Goal: Task Accomplishment & Management: Manage account settings

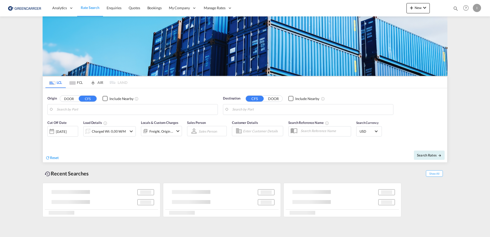
type input "[GEOGRAPHIC_DATA], [GEOGRAPHIC_DATA]"
type input "Callao, PECLL"
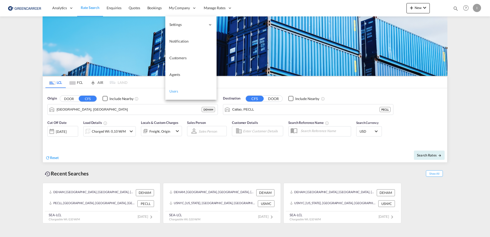
click at [172, 93] on span "Users" at bounding box center [174, 91] width 9 height 4
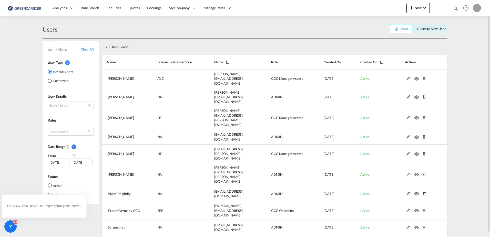
click at [64, 83] on md-radio-button "Customers" at bounding box center [61, 80] width 26 height 5
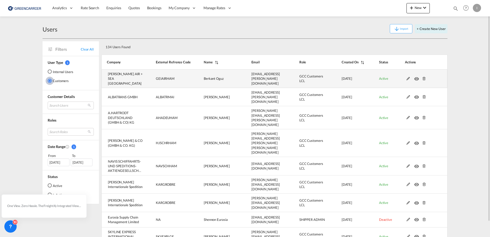
click at [408, 77] on md-icon at bounding box center [408, 79] width 7 height 4
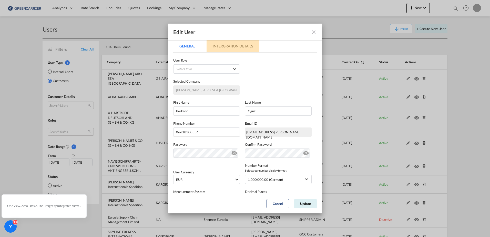
click at [227, 44] on md-tab-item "Intergration Details" at bounding box center [233, 46] width 53 height 12
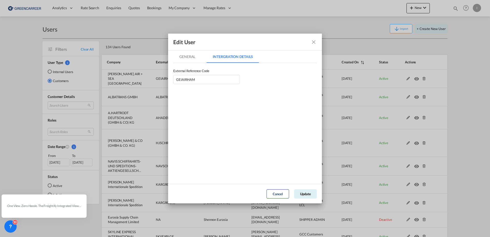
click at [313, 44] on md-icon "icon-close fg-AAA8AD" at bounding box center [314, 42] width 6 height 6
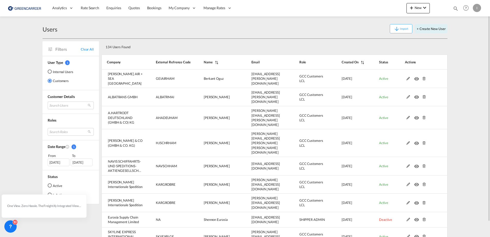
click at [254, 37] on div "Users Import + Create New User" at bounding box center [245, 29] width 405 height 20
click at [50, 29] on div "Users" at bounding box center [50, 29] width 15 height 8
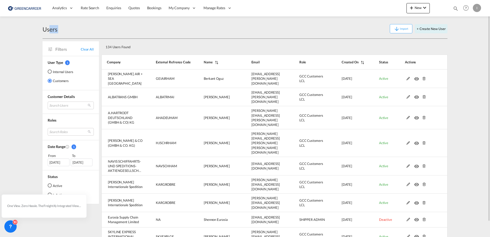
drag, startPoint x: 48, startPoint y: 29, endPoint x: 59, endPoint y: 29, distance: 10.8
click at [59, 29] on div "Users Import + Create New User" at bounding box center [245, 29] width 405 height 20
click at [59, 29] on div "Import + Create New User" at bounding box center [252, 28] width 390 height 9
